Goal: Check status: Check status

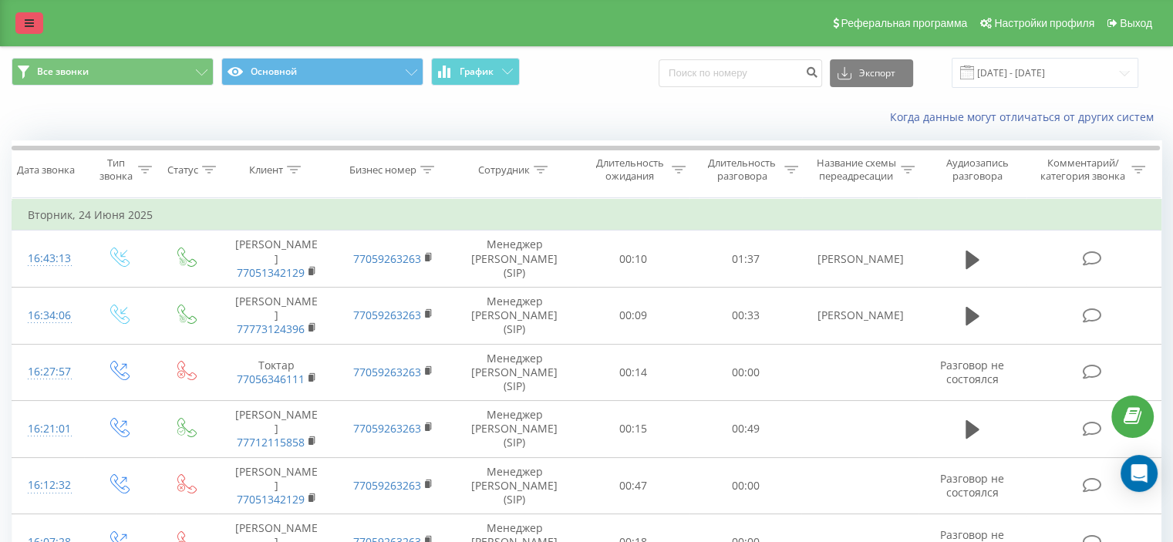
click at [28, 17] on link at bounding box center [29, 23] width 28 height 22
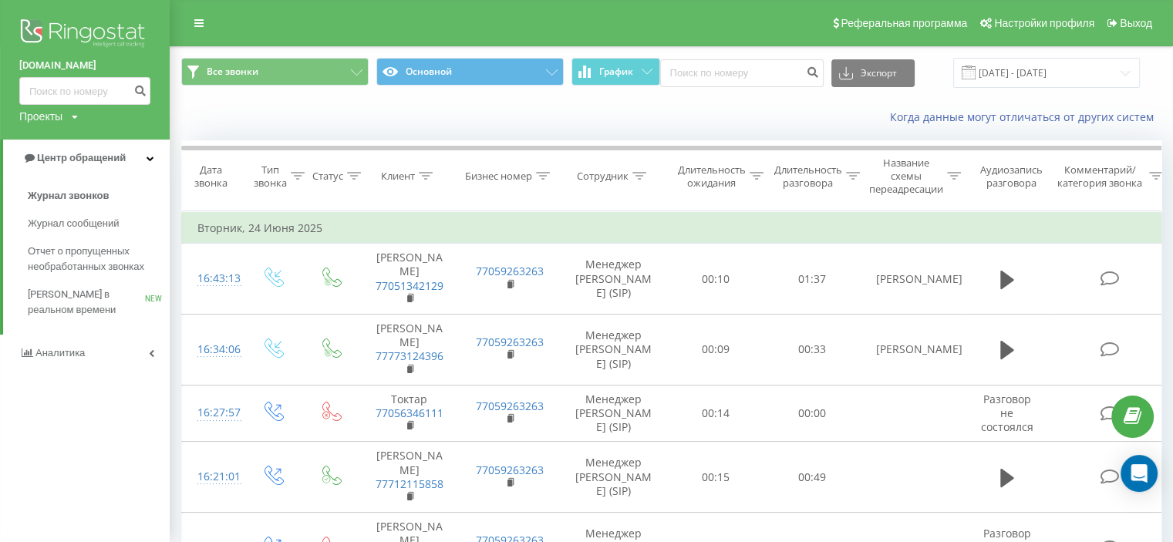
click at [59, 351] on span "Аналитика" at bounding box center [59, 353] width 49 height 12
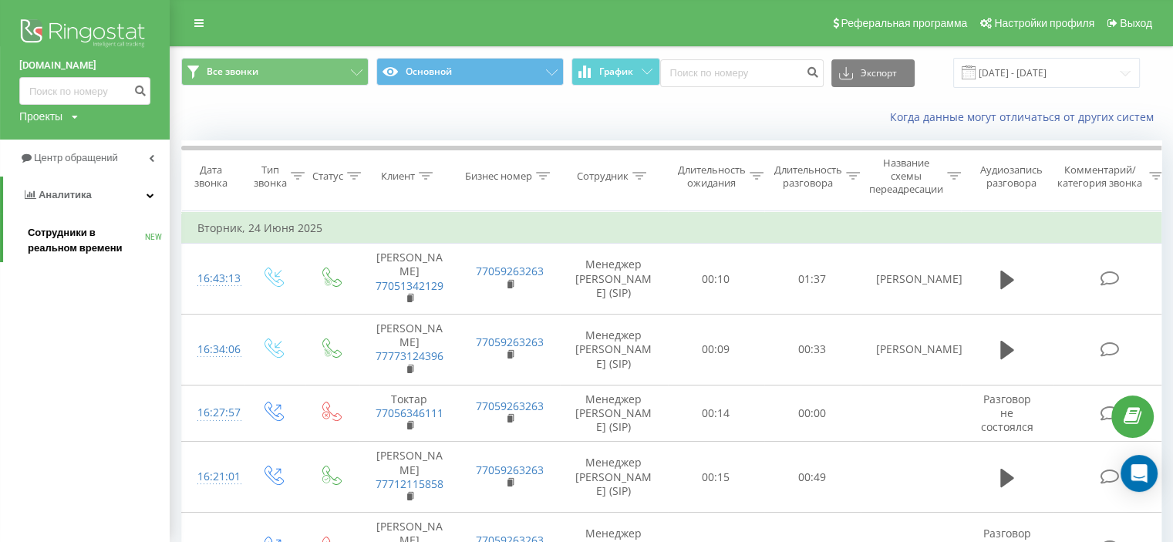
click at [89, 232] on span "Сотрудники в реальном времени" at bounding box center [86, 240] width 117 height 31
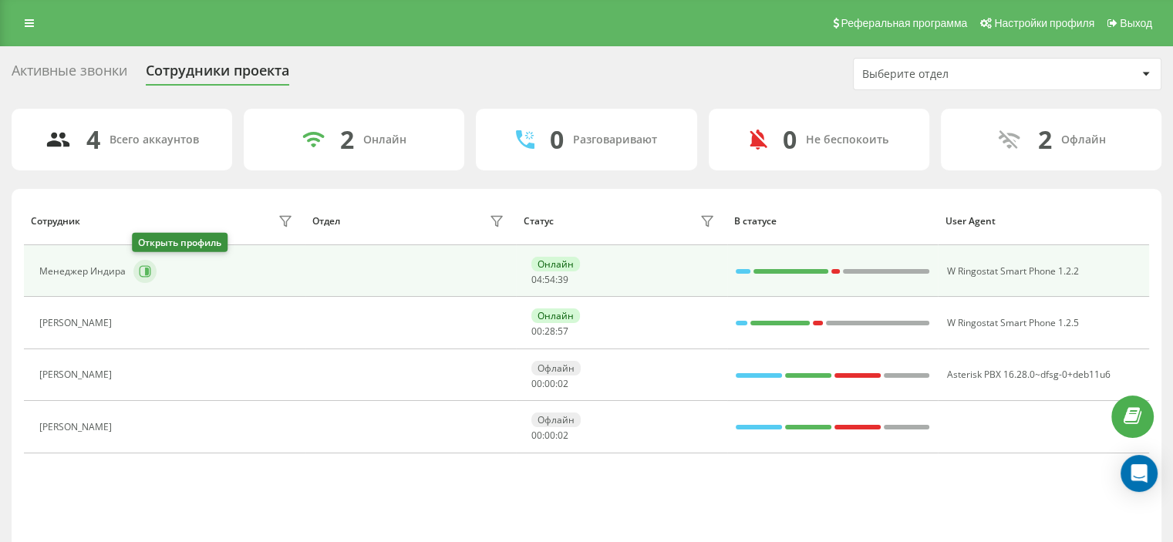
click at [148, 267] on icon at bounding box center [146, 271] width 12 height 12
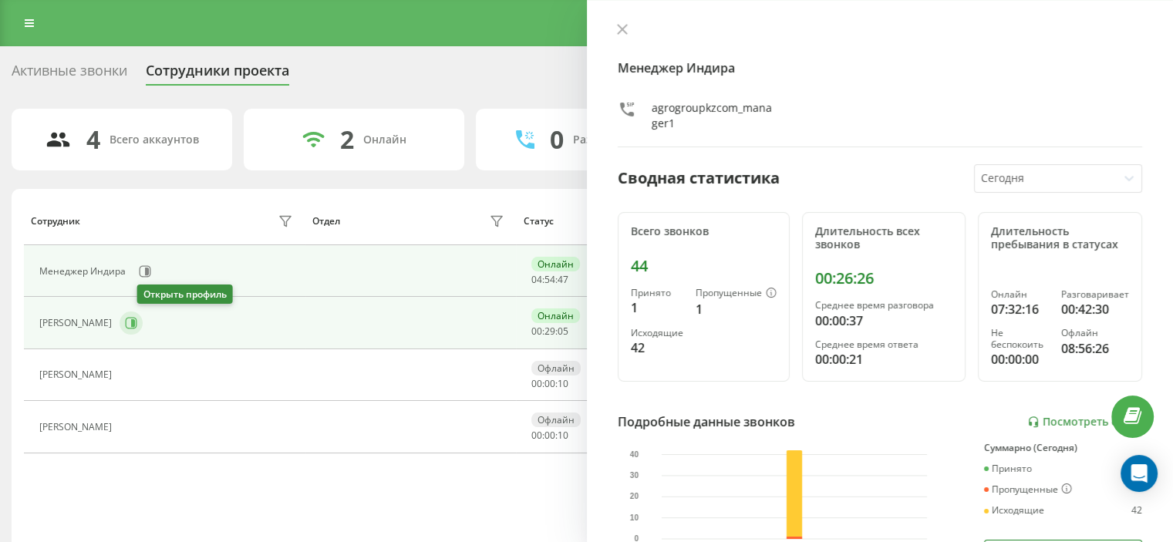
click at [135, 323] on icon at bounding box center [133, 323] width 4 height 8
click at [223, 272] on div "Менеджер Индира" at bounding box center [168, 271] width 258 height 26
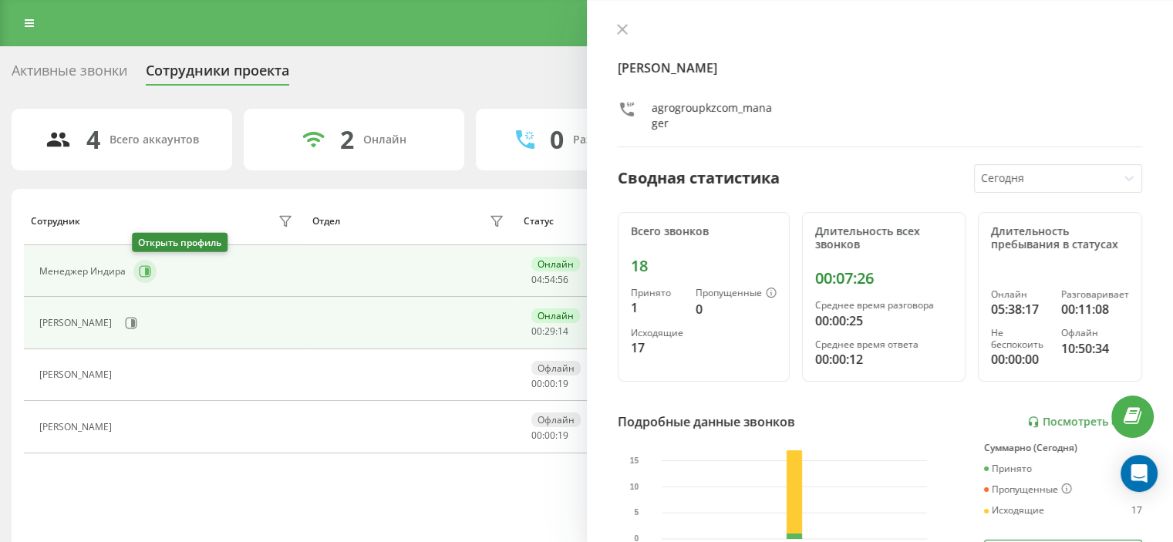
click at [153, 271] on button at bounding box center [144, 271] width 23 height 23
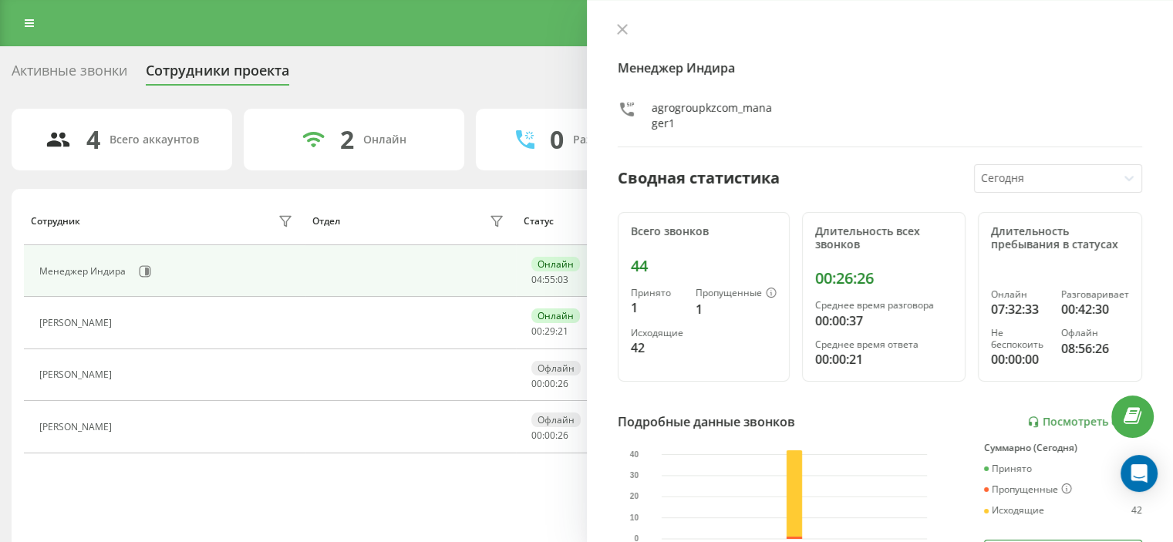
click at [622, 27] on icon at bounding box center [622, 29] width 11 height 11
